Goal: Task Accomplishment & Management: Use online tool/utility

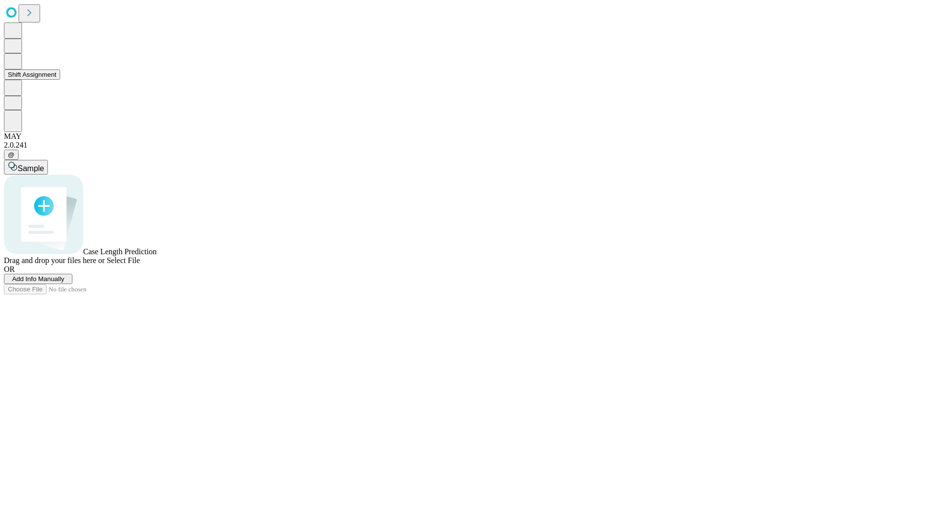
click at [60, 80] on button "Shift Assignment" at bounding box center [32, 74] width 56 height 10
